Goal: Information Seeking & Learning: Check status

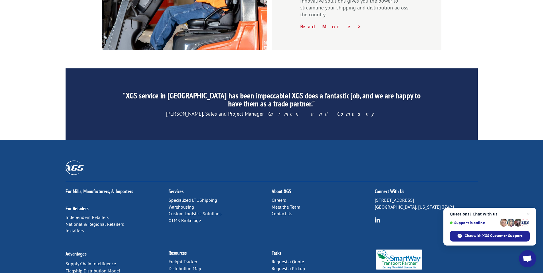
scroll to position [861, 0]
drag, startPoint x: 291, startPoint y: 222, endPoint x: 296, endPoint y: 217, distance: 6.9
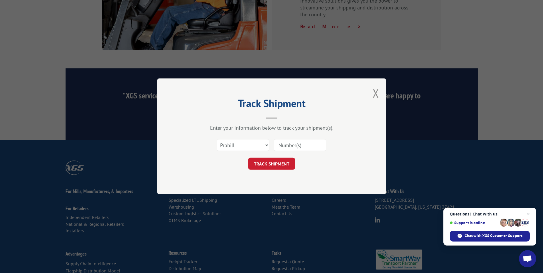
click at [242, 138] on div "Select category... Probill BOL PO" at bounding box center [272, 145] width 172 height 19
drag, startPoint x: 240, startPoint y: 146, endPoint x: 240, endPoint y: 149, distance: 3.4
click at [240, 146] on select "Select category... Probill BOL PO" at bounding box center [243, 146] width 53 height 12
select select "bol"
click at [217, 140] on select "Select category... Probill BOL PO" at bounding box center [243, 146] width 53 height 12
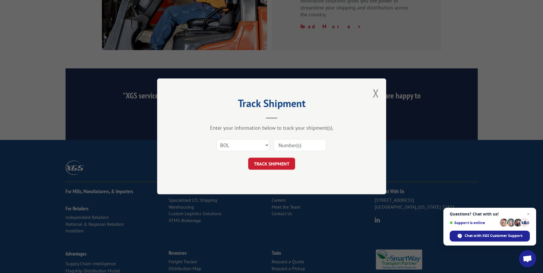
click at [302, 149] on input at bounding box center [300, 146] width 53 height 12
paste input "2871604"
type input "2871604"
click at [273, 162] on button "TRACK SHIPMENT" at bounding box center [271, 164] width 47 height 12
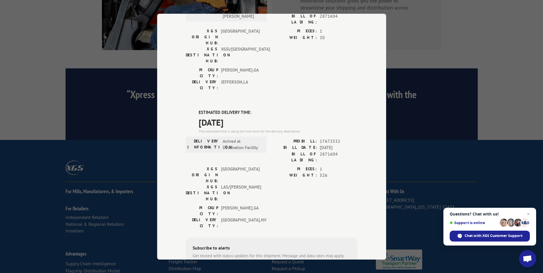
scroll to position [48, 0]
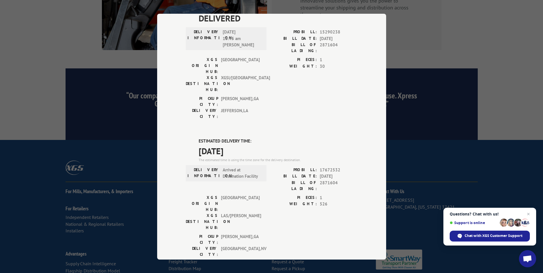
click at [454, 123] on div "Track Shipment DELIVERED DELIVERY INFORMATION: [DATE] 10:45 am [PERSON_NAME]: 1…" at bounding box center [271, 136] width 543 height 273
